Goal: Task Accomplishment & Management: Use online tool/utility

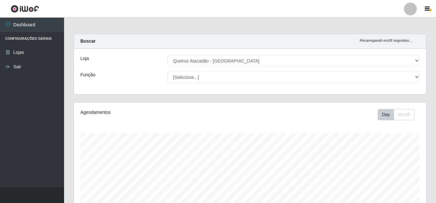
select select "225"
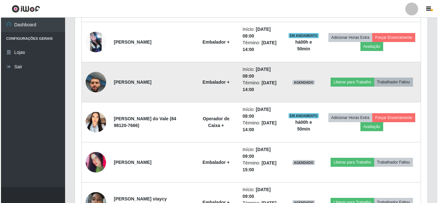
scroll to position [133, 352]
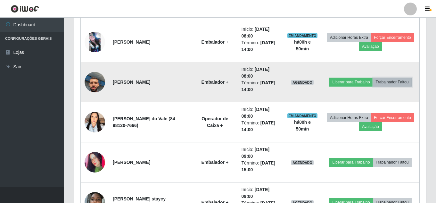
click at [375, 86] on button "Trabalhador Faltou" at bounding box center [392, 82] width 39 height 9
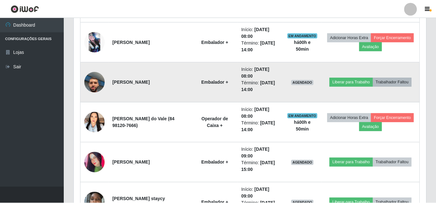
scroll to position [133, 349]
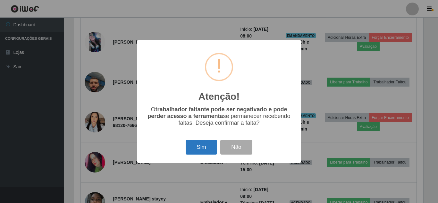
click at [208, 144] on button "Sim" at bounding box center [200, 147] width 31 height 15
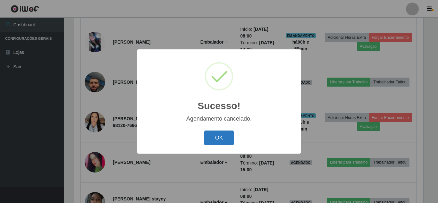
click at [220, 135] on button "OK" at bounding box center [219, 137] width 30 height 15
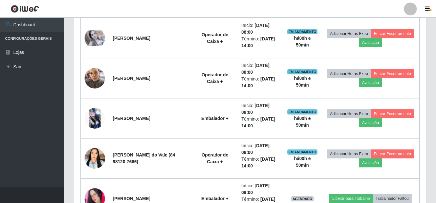
scroll to position [251, 0]
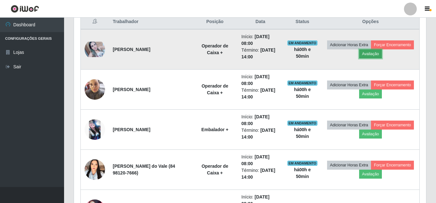
click at [382, 57] on button "Avaliação" at bounding box center [370, 53] width 23 height 9
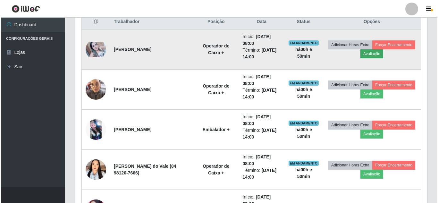
scroll to position [133, 349]
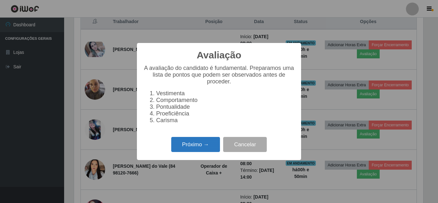
click at [203, 152] on button "Próximo →" at bounding box center [195, 144] width 49 height 15
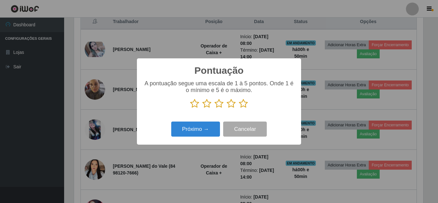
scroll to position [320195, 319979]
click at [244, 105] on icon at bounding box center [243, 104] width 9 height 10
click at [239, 108] on input "radio" at bounding box center [239, 108] width 0 height 0
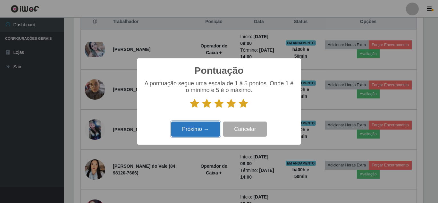
click at [208, 127] on button "Próximo →" at bounding box center [195, 128] width 49 height 15
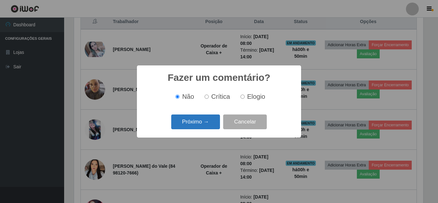
click at [206, 125] on button "Próximo →" at bounding box center [195, 121] width 49 height 15
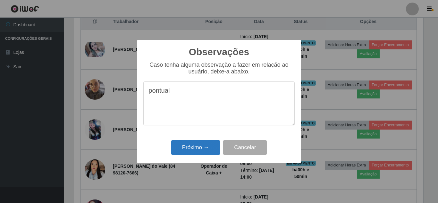
type textarea "pontual"
click at [196, 148] on button "Próximo →" at bounding box center [195, 147] width 49 height 15
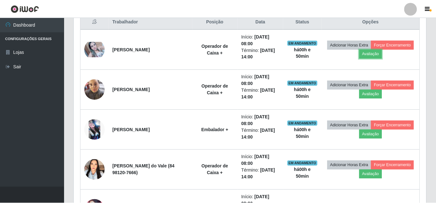
scroll to position [133, 352]
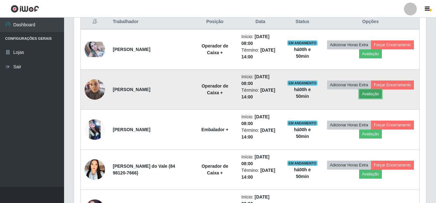
click at [382, 93] on button "Avaliação" at bounding box center [370, 93] width 23 height 9
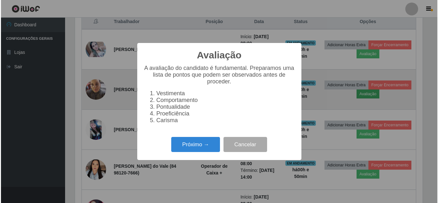
scroll to position [133, 349]
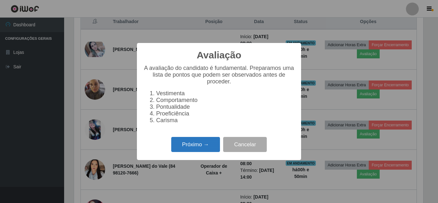
click at [188, 147] on button "Próximo →" at bounding box center [195, 144] width 49 height 15
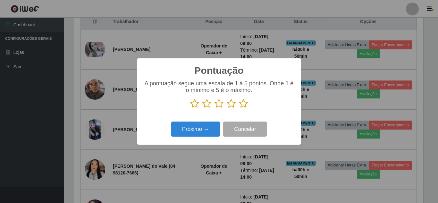
scroll to position [320195, 319979]
click at [242, 105] on icon at bounding box center [243, 104] width 9 height 10
click at [239, 108] on input "radio" at bounding box center [239, 108] width 0 height 0
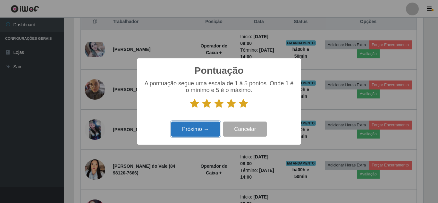
click at [193, 129] on button "Próximo →" at bounding box center [195, 128] width 49 height 15
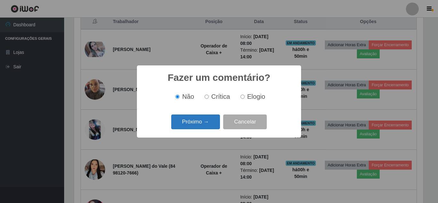
click at [193, 122] on button "Próximo →" at bounding box center [195, 121] width 49 height 15
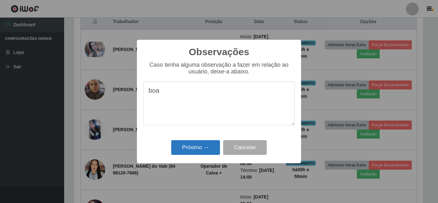
type textarea "boa"
click at [195, 146] on button "Próximo →" at bounding box center [195, 147] width 49 height 15
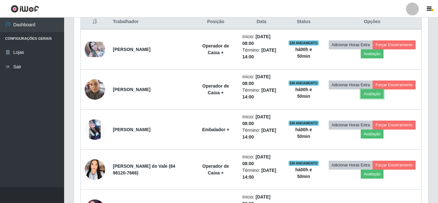
scroll to position [133, 352]
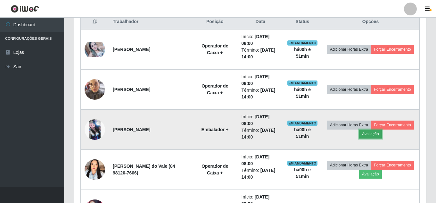
click at [382, 131] on button "Avaliação" at bounding box center [370, 133] width 23 height 9
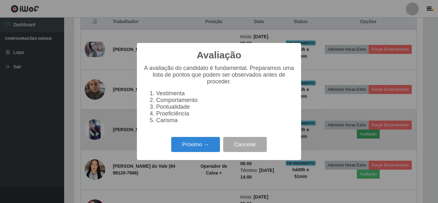
scroll to position [133, 349]
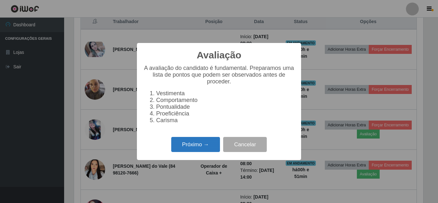
click at [190, 143] on button "Próximo →" at bounding box center [195, 144] width 49 height 15
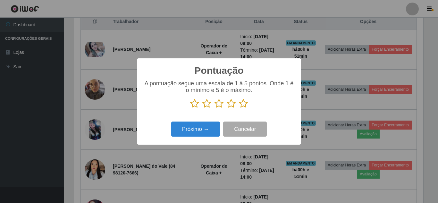
scroll to position [320195, 319979]
click at [243, 107] on icon at bounding box center [243, 104] width 9 height 10
click at [239, 108] on input "radio" at bounding box center [239, 108] width 0 height 0
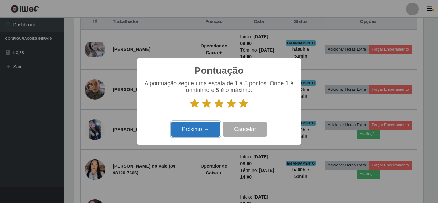
click at [205, 127] on button "Próximo →" at bounding box center [195, 128] width 49 height 15
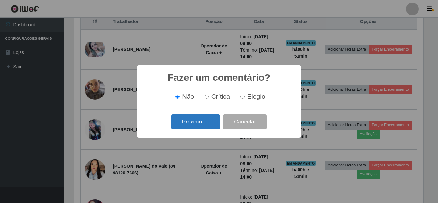
click at [204, 124] on button "Próximo →" at bounding box center [195, 121] width 49 height 15
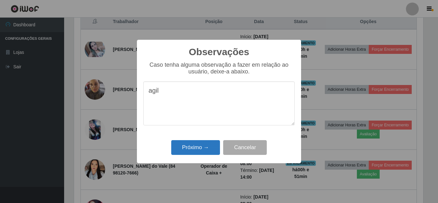
type textarea "agil"
click at [182, 142] on button "Próximo →" at bounding box center [195, 147] width 49 height 15
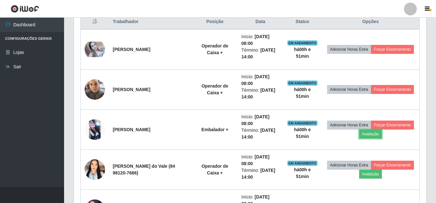
scroll to position [0, 0]
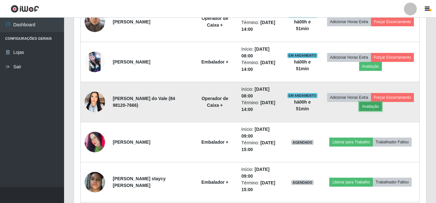
click at [382, 107] on button "Avaliação" at bounding box center [370, 106] width 23 height 9
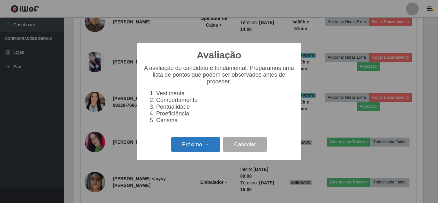
click at [201, 147] on button "Próximo →" at bounding box center [195, 144] width 49 height 15
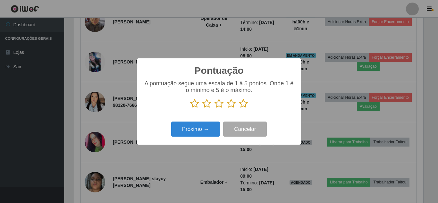
click at [243, 104] on icon at bounding box center [243, 104] width 9 height 10
click at [239, 108] on input "radio" at bounding box center [239, 108] width 0 height 0
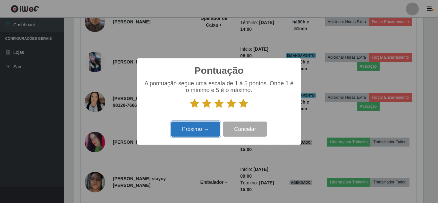
click at [204, 125] on button "Próximo →" at bounding box center [195, 128] width 49 height 15
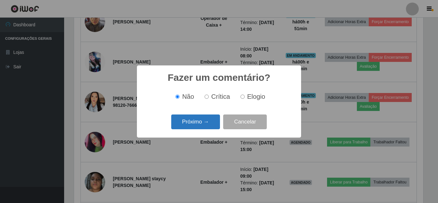
click at [203, 123] on button "Próximo →" at bounding box center [195, 121] width 49 height 15
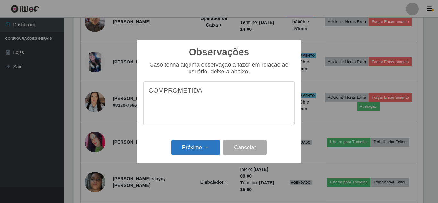
type textarea "COMPROMETIDA"
click at [205, 147] on button "Próximo →" at bounding box center [195, 147] width 49 height 15
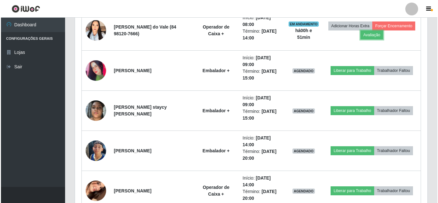
scroll to position [372, 0]
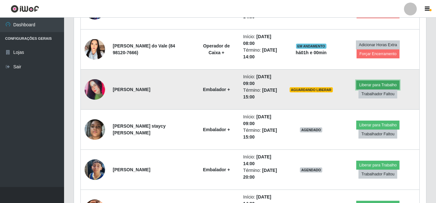
click at [369, 81] on button "Liberar para Trabalho" at bounding box center [377, 84] width 43 height 9
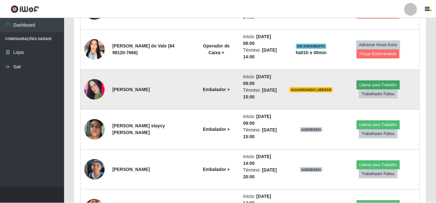
scroll to position [133, 349]
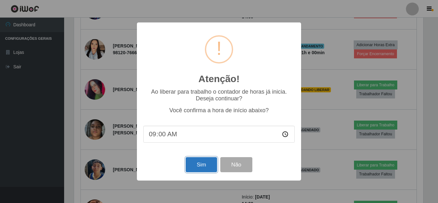
click at [201, 164] on button "Sim" at bounding box center [200, 164] width 31 height 15
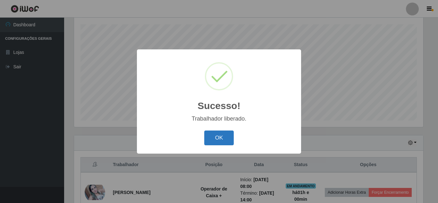
click at [204, 130] on button "OK" at bounding box center [219, 137] width 30 height 15
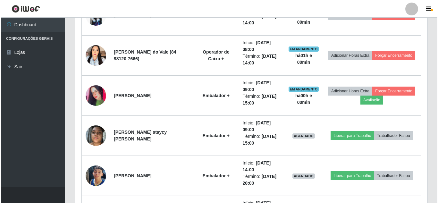
scroll to position [369, 0]
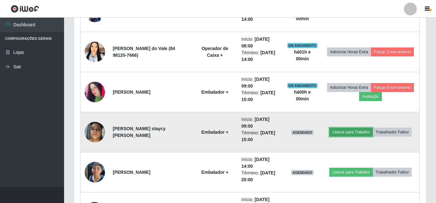
click at [373, 127] on button "Liberar para Trabalho" at bounding box center [350, 131] width 43 height 9
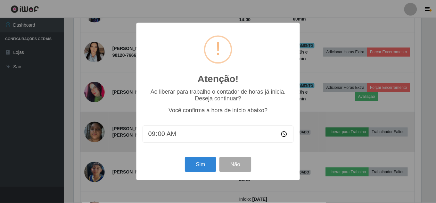
scroll to position [133, 349]
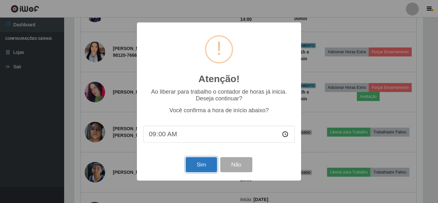
click at [196, 166] on button "Sim" at bounding box center [200, 164] width 31 height 15
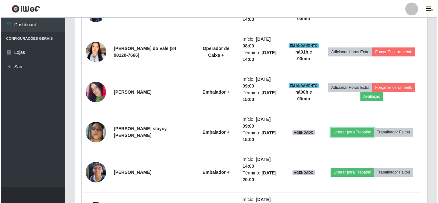
scroll to position [133, 352]
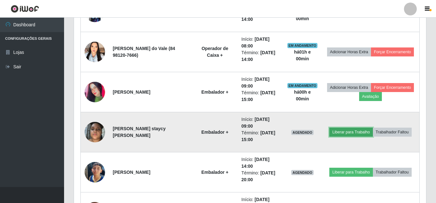
click at [363, 127] on button "Liberar para Trabalho" at bounding box center [350, 131] width 43 height 9
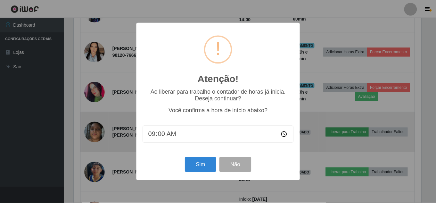
scroll to position [109, 0]
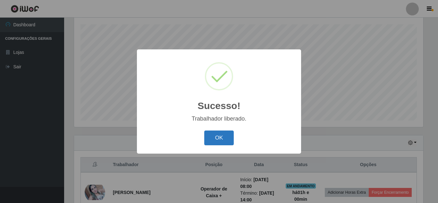
click at [220, 137] on button "OK" at bounding box center [219, 137] width 30 height 15
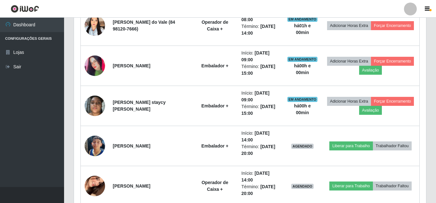
scroll to position [397, 0]
